Goal: Task Accomplishment & Management: Manage account settings

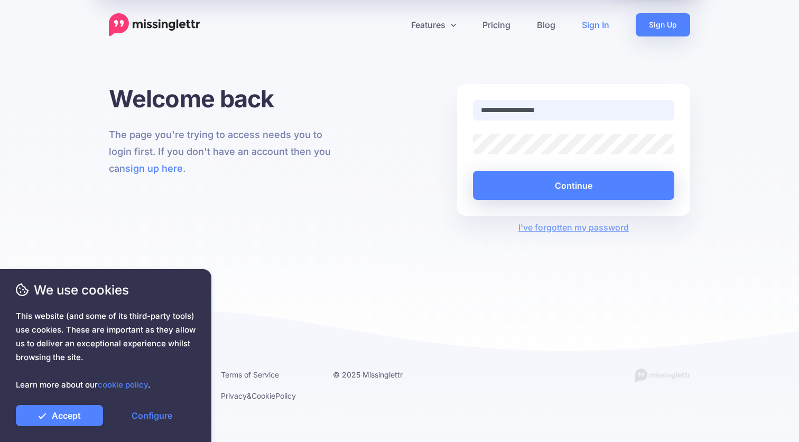
type input "**********"
click at [573, 185] on button "Continue" at bounding box center [573, 185] width 201 height 29
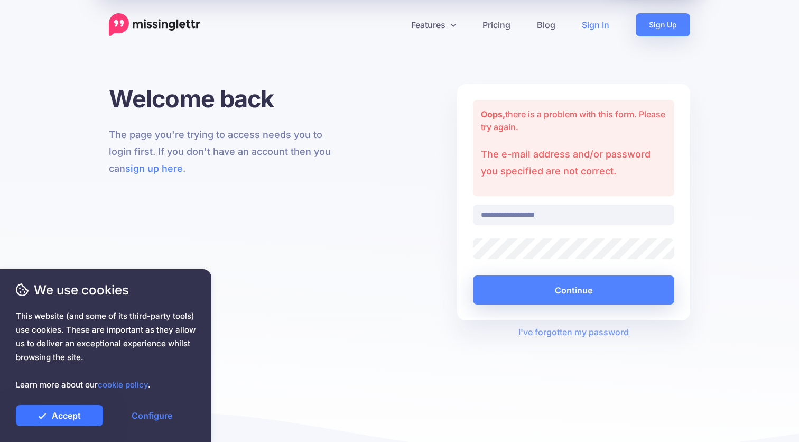
click at [65, 413] on link "Accept" at bounding box center [59, 415] width 87 height 21
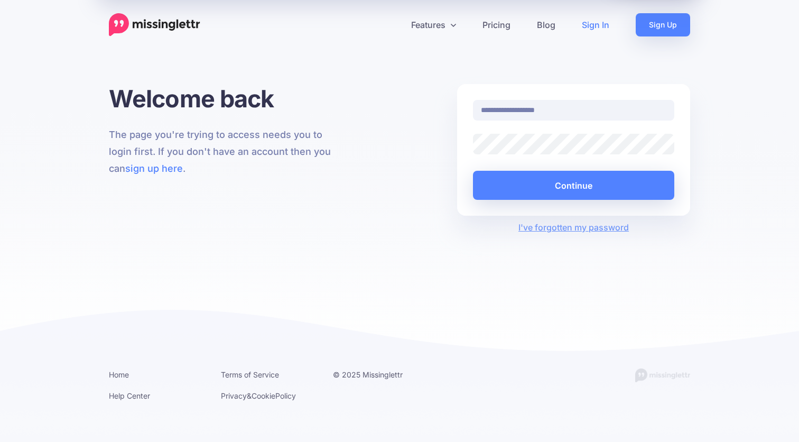
click at [0, 441] on com-1password-button at bounding box center [0, 442] width 0 height 0
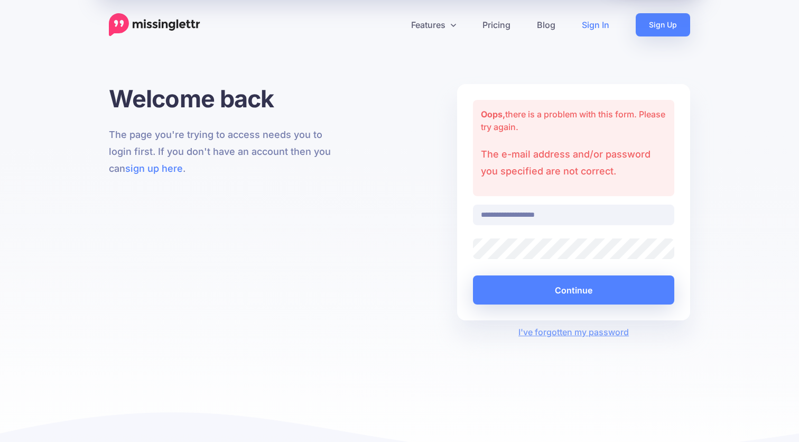
click at [429, 221] on div "**********" at bounding box center [399, 211] width 597 height 254
click at [387, 252] on div "**********" at bounding box center [399, 211] width 597 height 254
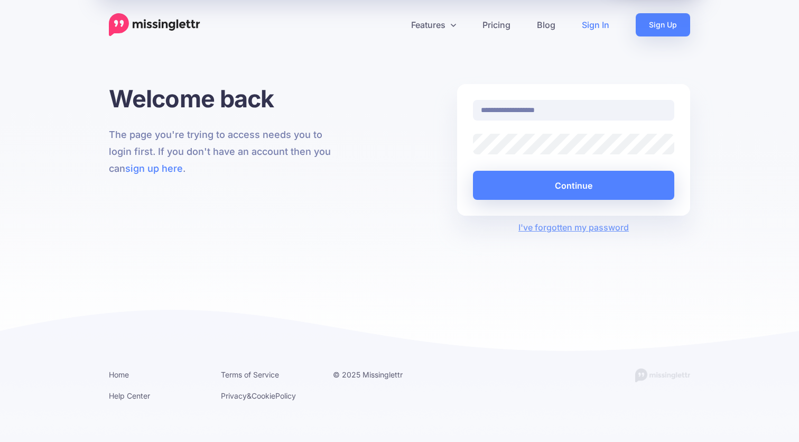
click at [426, 143] on div "**********" at bounding box center [399, 158] width 597 height 149
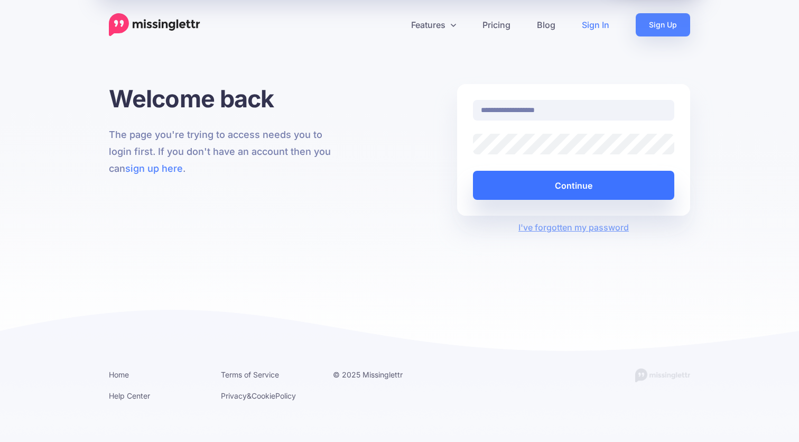
click at [558, 181] on button "Continue" at bounding box center [573, 185] width 201 height 29
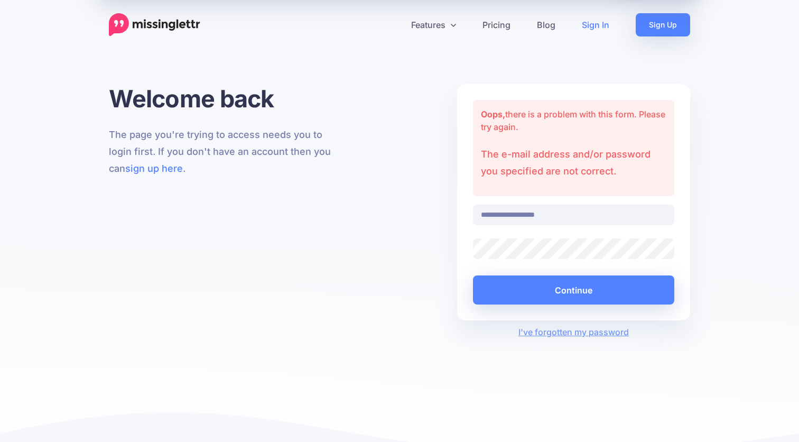
click at [702, 190] on div "**********" at bounding box center [399, 277] width 799 height 386
click at [560, 331] on link "I've forgotten my password" at bounding box center [573, 331] width 110 height 11
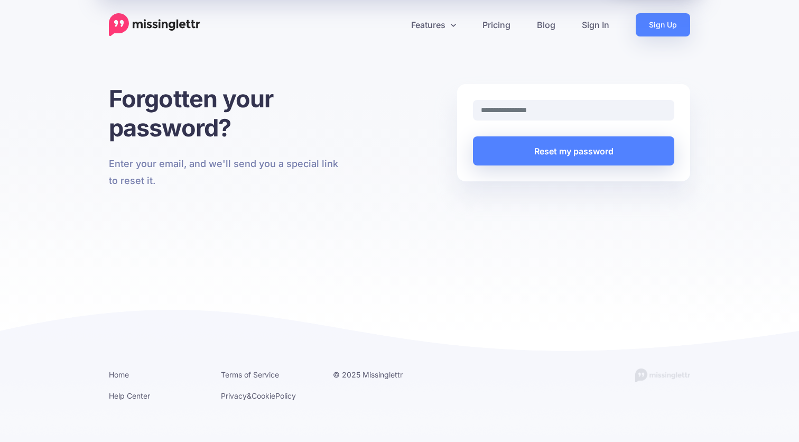
type input "**********"
click at [573, 151] on button "Reset my password" at bounding box center [573, 150] width 201 height 29
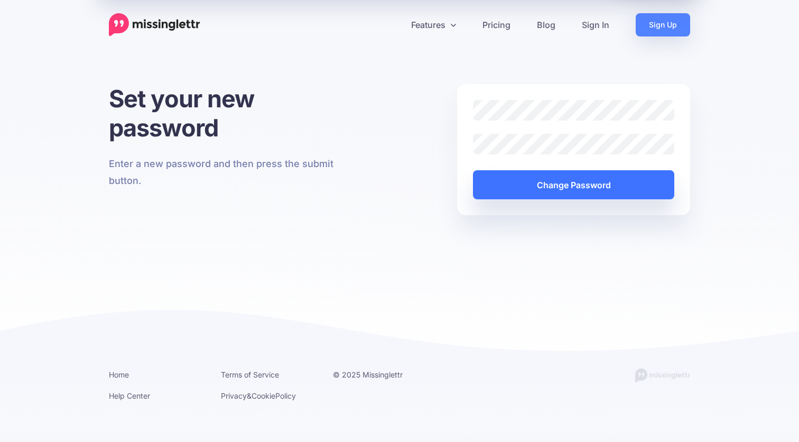
click at [567, 185] on button "Change Password" at bounding box center [573, 184] width 201 height 29
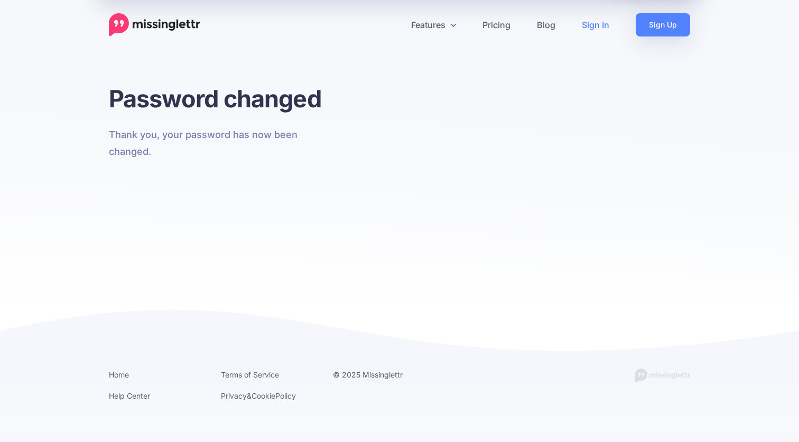
click at [594, 26] on link "Sign In" at bounding box center [595, 24] width 54 height 23
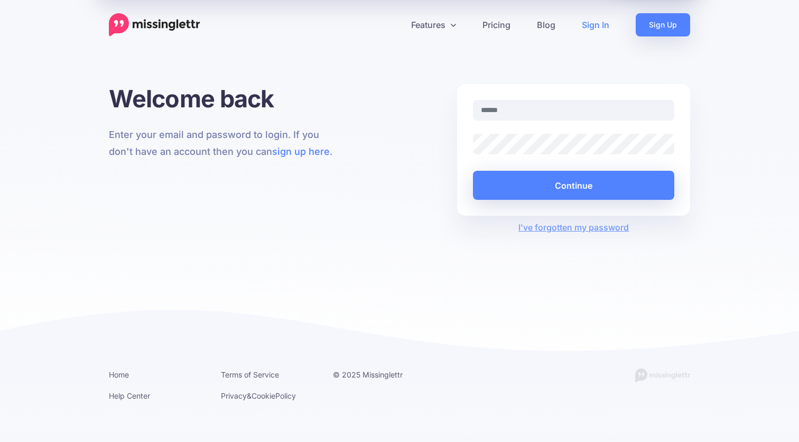
type input "**********"
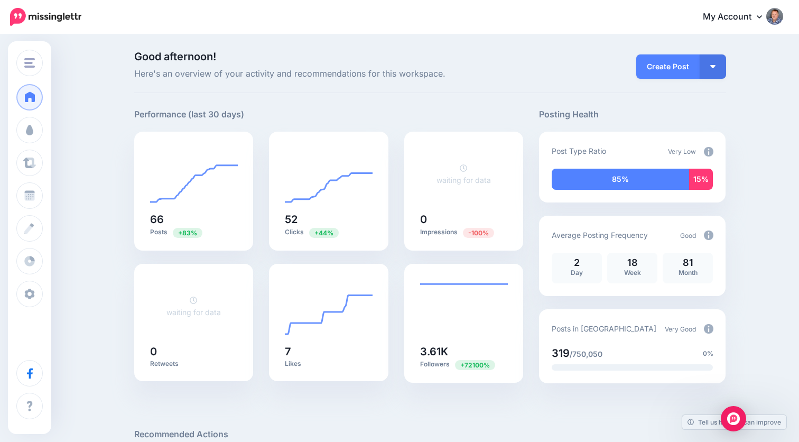
click at [709, 150] on img at bounding box center [708, 152] width 10 height 10
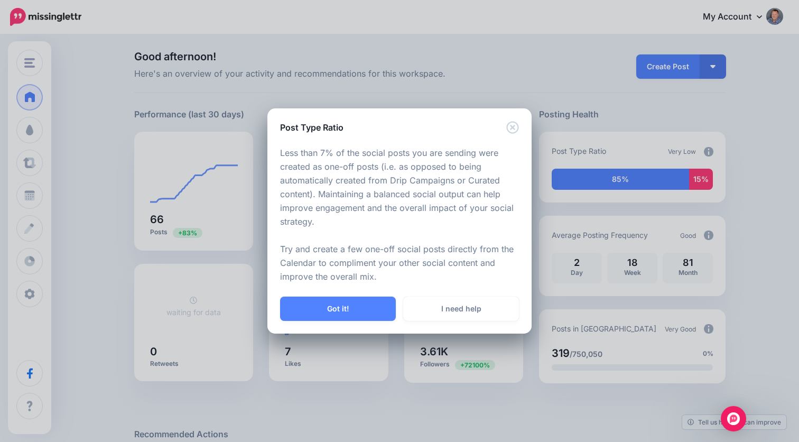
click at [516, 128] on icon "Close" at bounding box center [512, 127] width 13 height 13
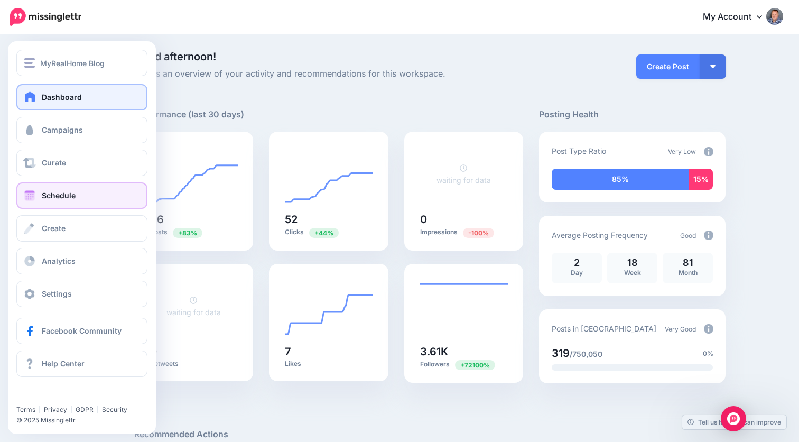
click at [63, 191] on span "Schedule" at bounding box center [59, 195] width 34 height 9
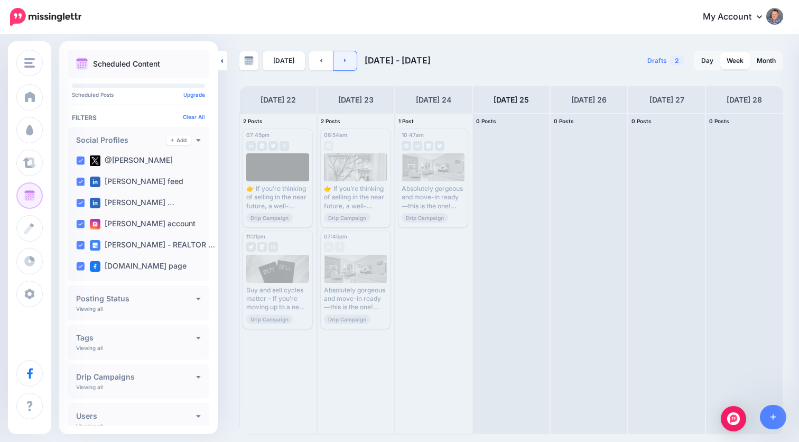
click at [346, 60] on link at bounding box center [345, 60] width 24 height 19
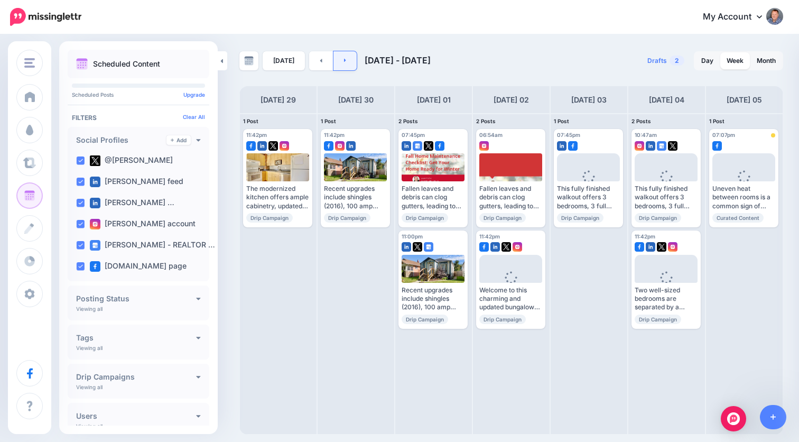
click at [346, 60] on link at bounding box center [345, 60] width 24 height 19
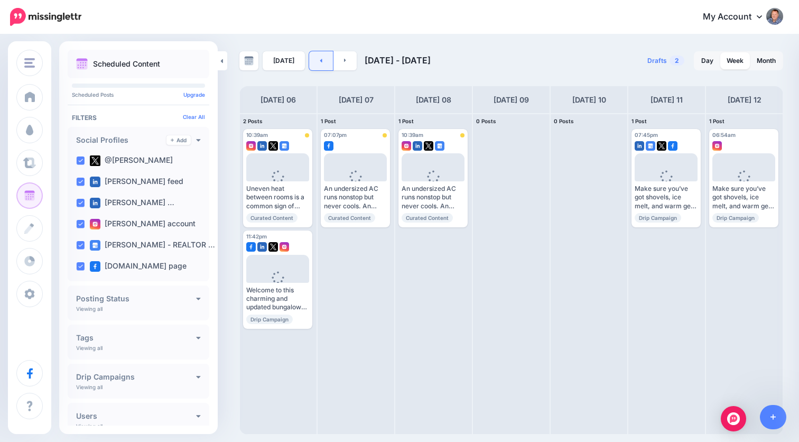
click at [320, 60] on icon at bounding box center [321, 61] width 2 height 4
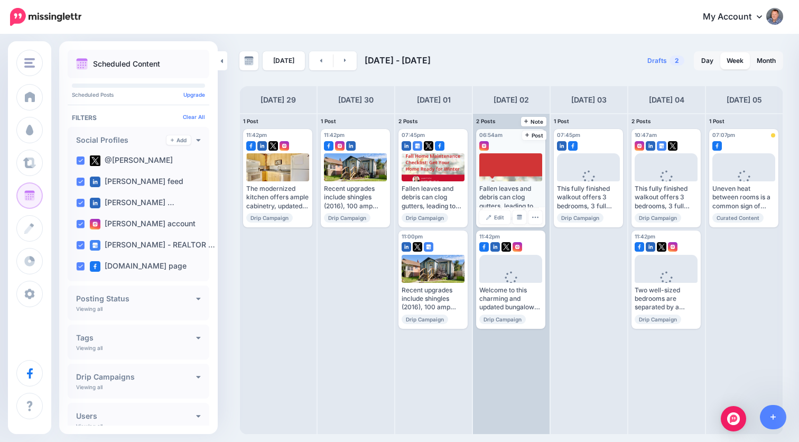
click at [496, 196] on div "Fallen leaves and debris can clog gutters, leading to ice dams and water damage…" at bounding box center [510, 197] width 63 height 26
click at [507, 163] on div at bounding box center [510, 167] width 63 height 28
click at [535, 214] on icon "button" at bounding box center [534, 216] width 7 height 7
click at [514, 187] on div "Fallen leaves and debris can clog gutters, leading to ice dams and water damage…" at bounding box center [510, 197] width 63 height 26
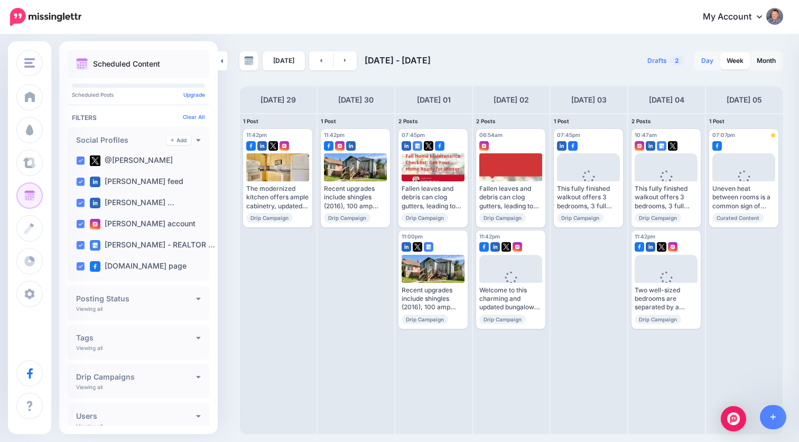
click at [708, 63] on link "Day" at bounding box center [706, 60] width 25 height 17
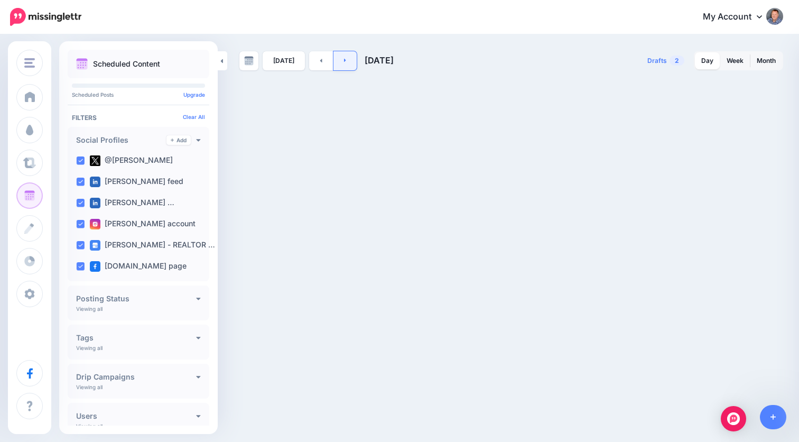
click at [346, 62] on link at bounding box center [345, 60] width 24 height 19
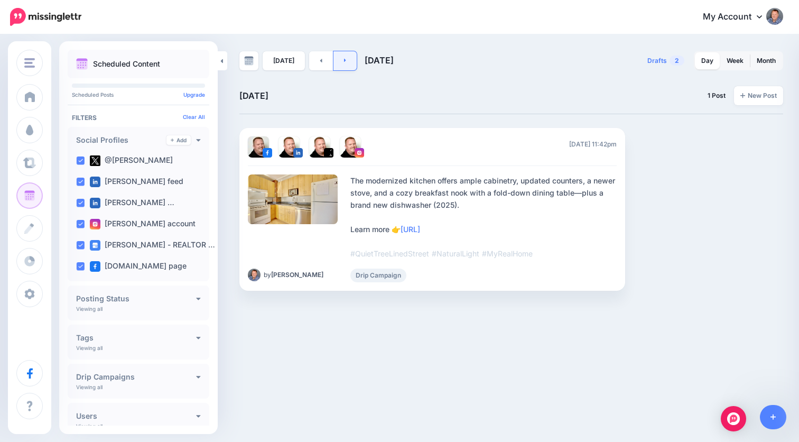
click at [346, 62] on link at bounding box center [345, 60] width 24 height 19
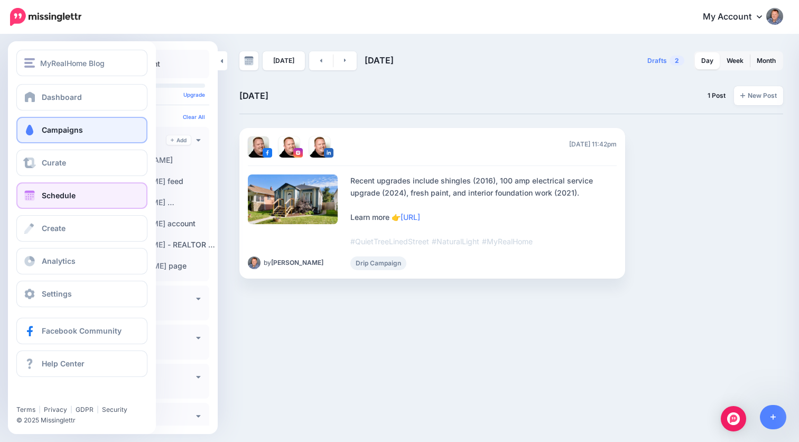
click at [49, 129] on span "Campaigns" at bounding box center [62, 129] width 41 height 9
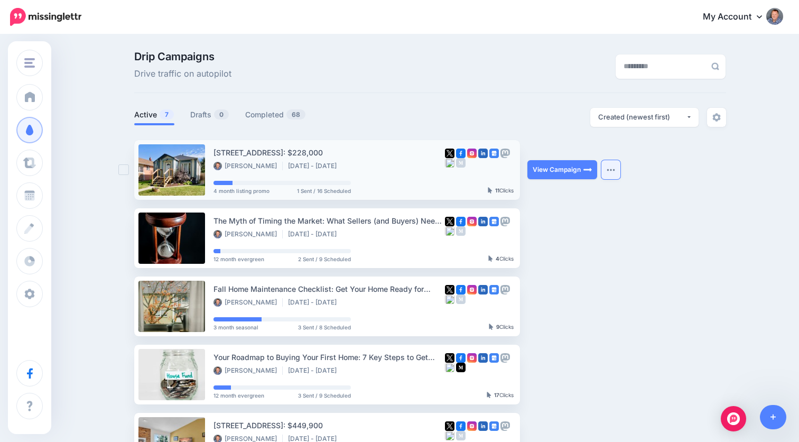
click at [612, 166] on button "button" at bounding box center [610, 169] width 19 height 19
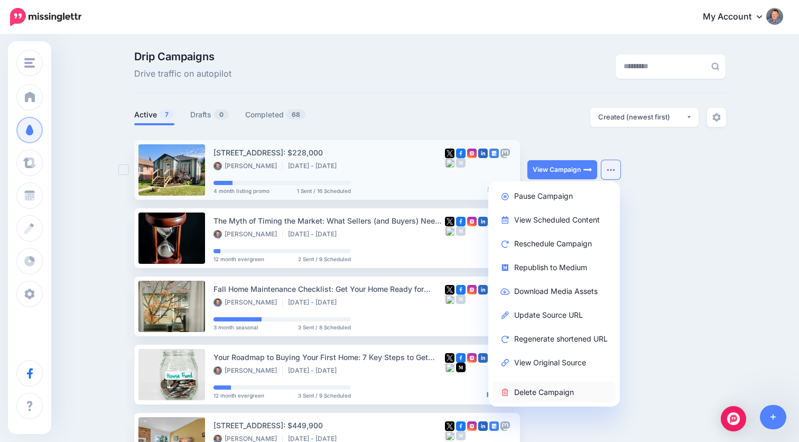
click at [538, 395] on link "Delete Campaign" at bounding box center [553, 391] width 123 height 21
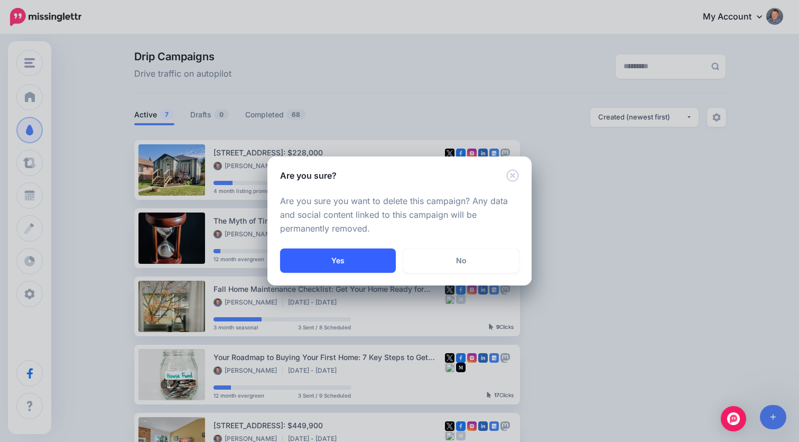
click at [347, 260] on button "Yes" at bounding box center [338, 260] width 116 height 24
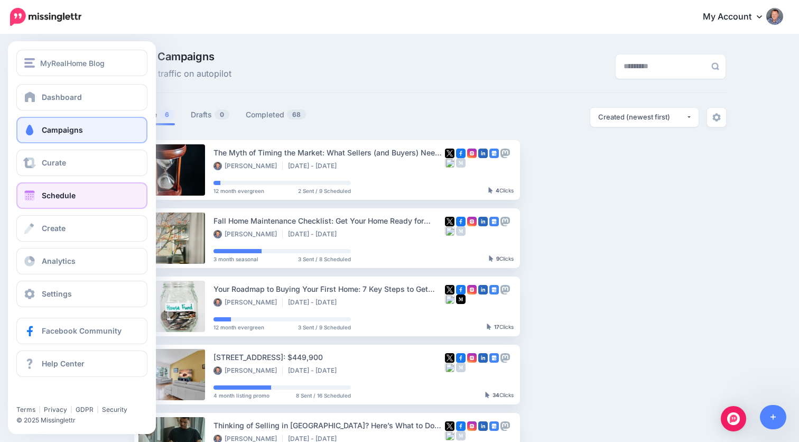
click at [63, 199] on span "Schedule" at bounding box center [59, 195] width 34 height 9
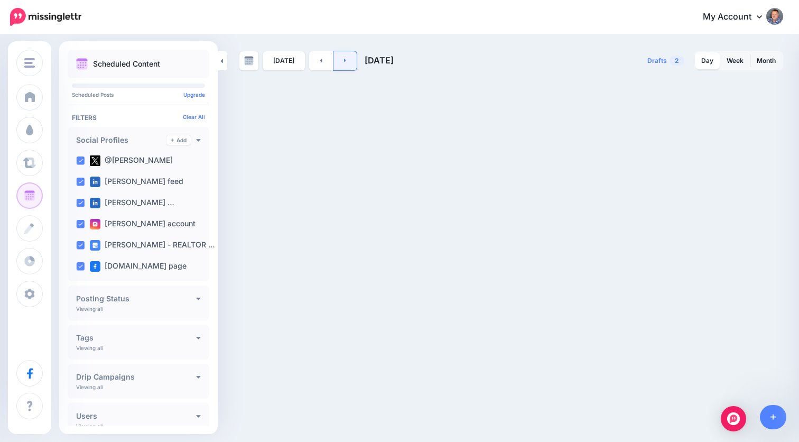
click at [344, 62] on icon at bounding box center [345, 60] width 3 height 6
click at [662, 61] on span "Drafts" at bounding box center [657, 61] width 20 height 6
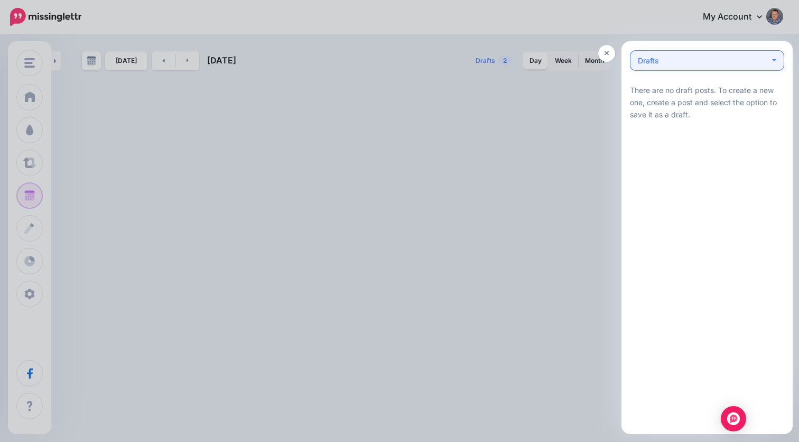
click at [690, 65] on div "Drafts 0" at bounding box center [703, 60] width 132 height 13
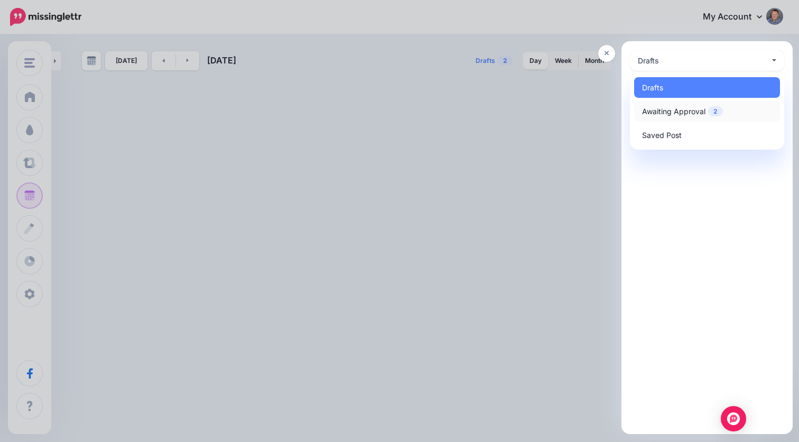
click at [673, 108] on span "Awaiting Approval 2" at bounding box center [682, 111] width 81 height 13
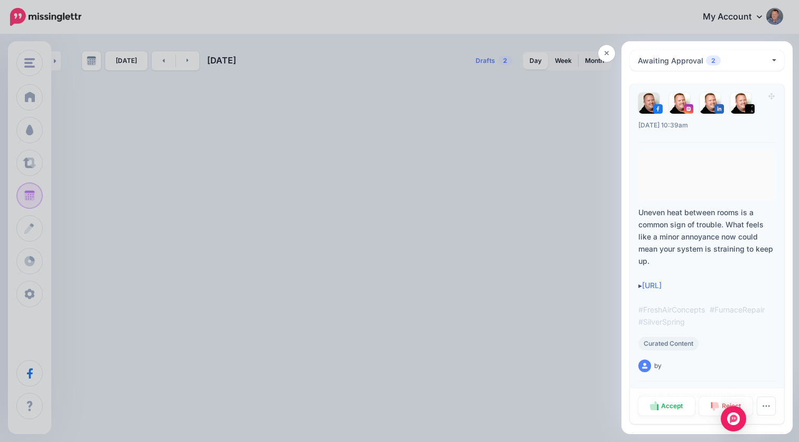
click at [694, 182] on div at bounding box center [707, 176] width 138 height 50
click at [661, 287] on link "https://lttr.ai/AjLy4" at bounding box center [652, 284] width 20 height 9
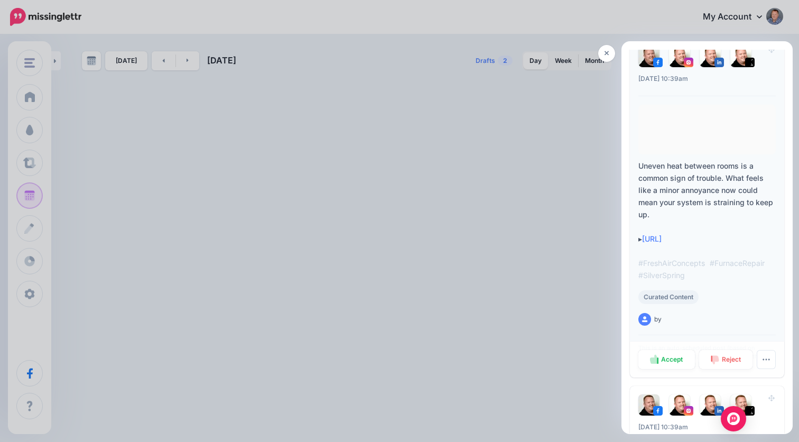
scroll to position [62, 0]
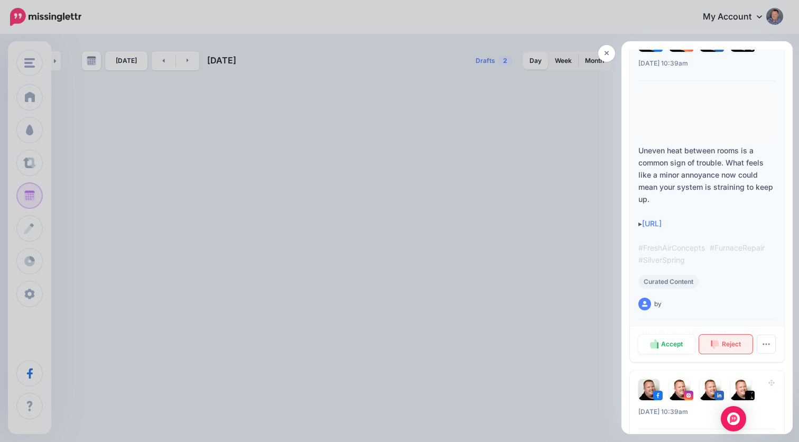
click at [722, 343] on span "Reject" at bounding box center [730, 344] width 19 height 6
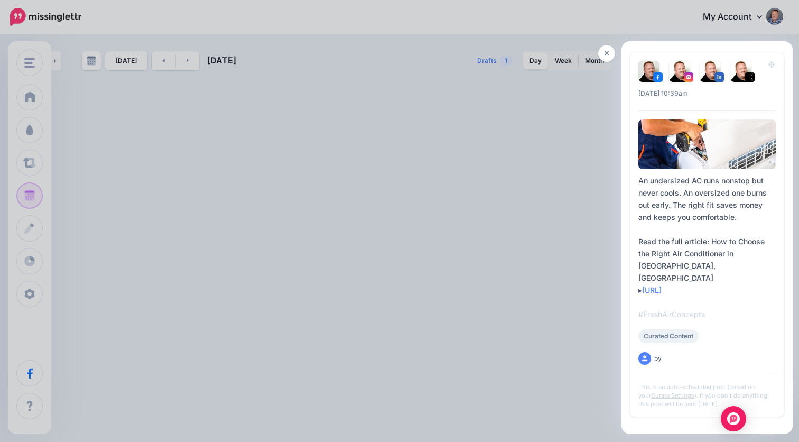
scroll to position [20, 0]
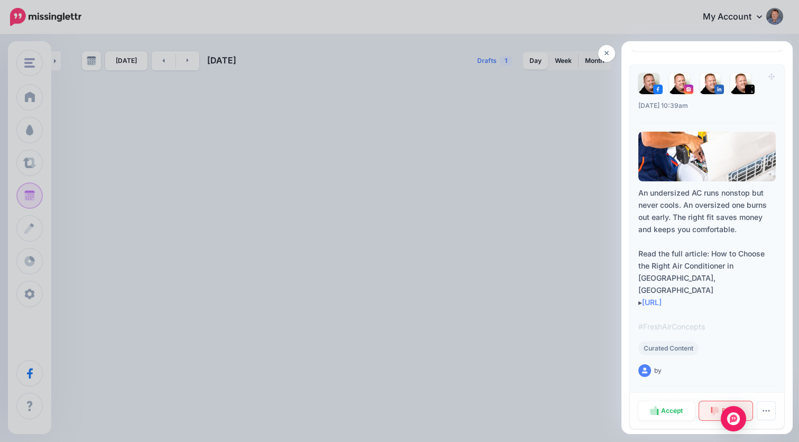
click at [713, 406] on img at bounding box center [714, 411] width 8 height 10
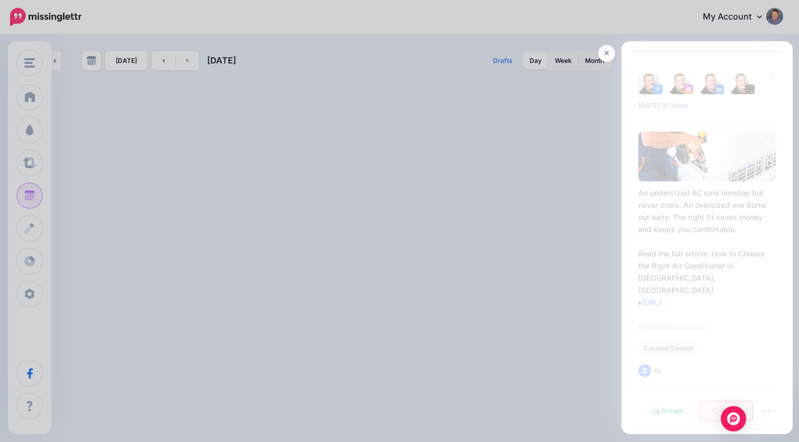
scroll to position [0, 0]
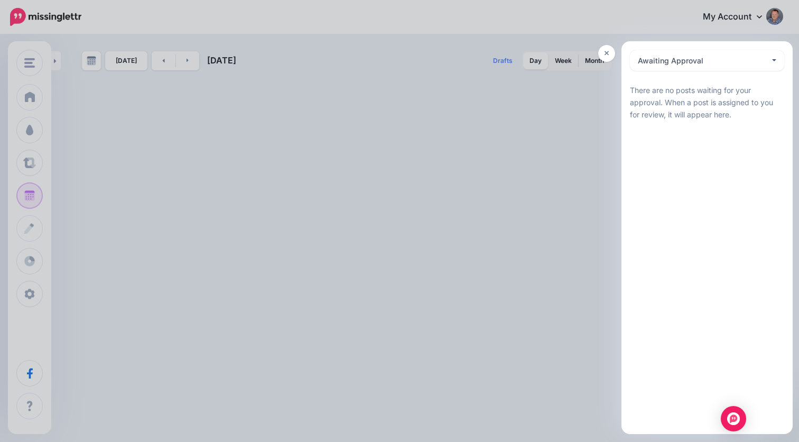
click at [92, 251] on div at bounding box center [399, 221] width 799 height 442
click at [608, 54] on icon at bounding box center [606, 53] width 5 height 5
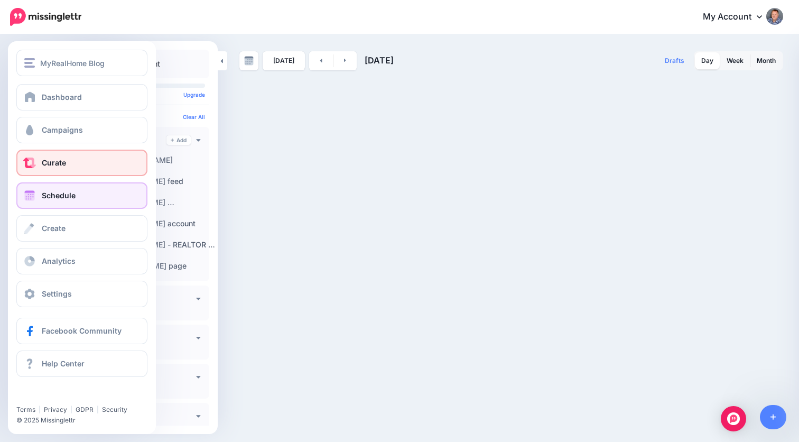
click at [71, 163] on link "Curate" at bounding box center [81, 162] width 131 height 26
